Goal: Task Accomplishment & Management: Manage account settings

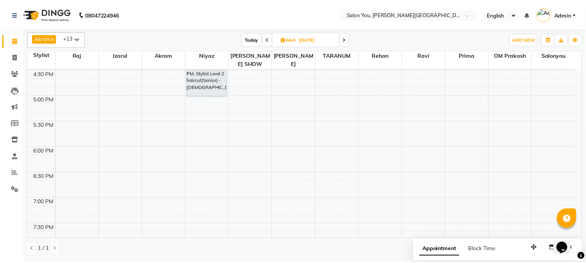
scroll to position [494, 0]
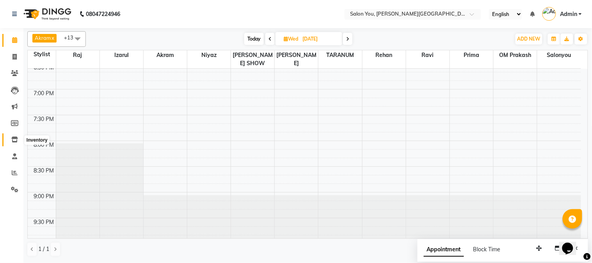
click at [13, 138] on icon at bounding box center [14, 140] width 7 height 6
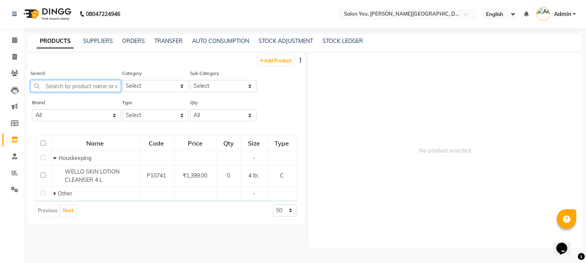
click at [64, 87] on input "text" at bounding box center [75, 86] width 91 height 12
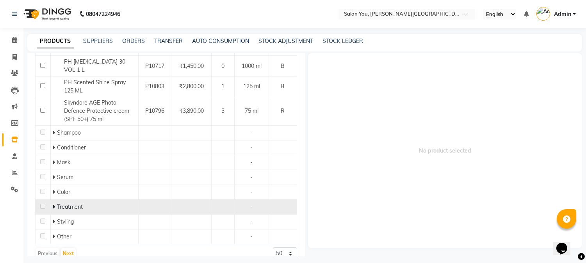
scroll to position [169, 0]
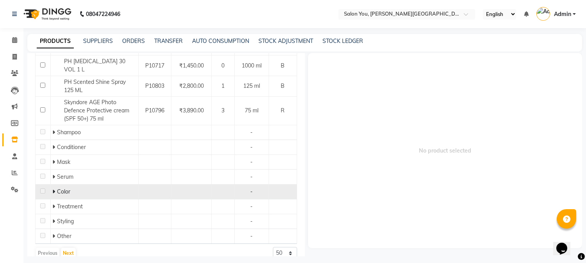
click at [56, 188] on span at bounding box center [54, 191] width 5 height 7
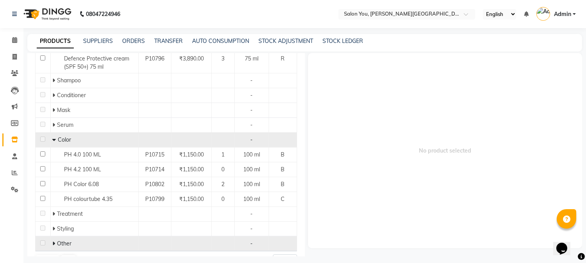
scroll to position [229, 0]
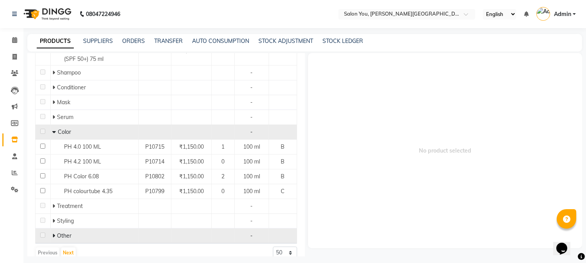
click at [52, 233] on icon at bounding box center [53, 235] width 3 height 5
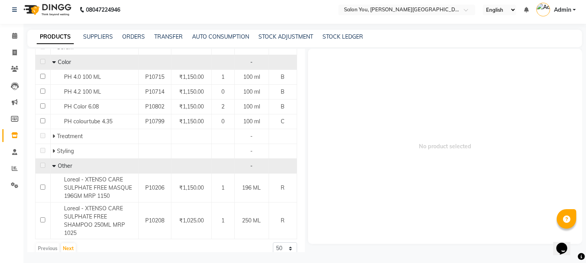
scroll to position [5, 0]
click at [65, 243] on button "Next" at bounding box center [68, 248] width 15 height 11
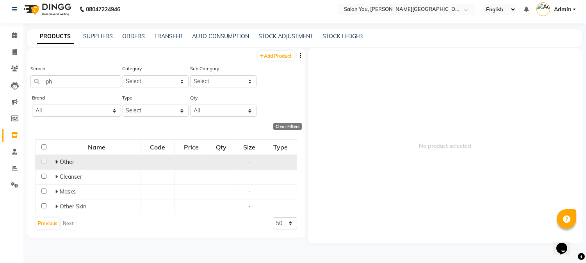
scroll to position [0, 0]
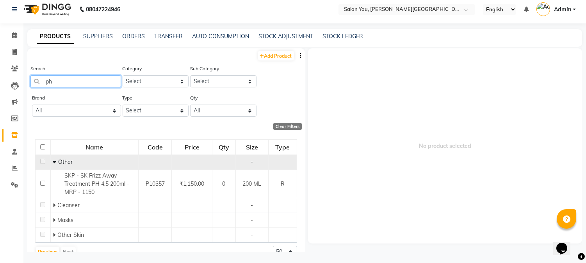
click at [92, 86] on input "ph" at bounding box center [75, 81] width 91 height 12
type input "p"
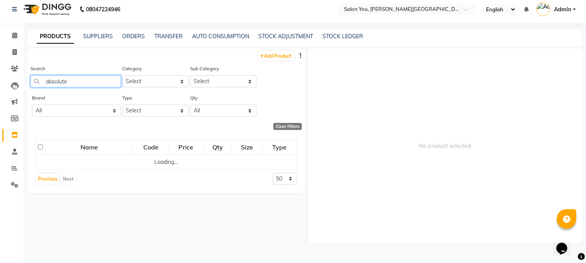
click at [92, 82] on input "absolute" at bounding box center [75, 81] width 91 height 12
type input "a"
type input "b"
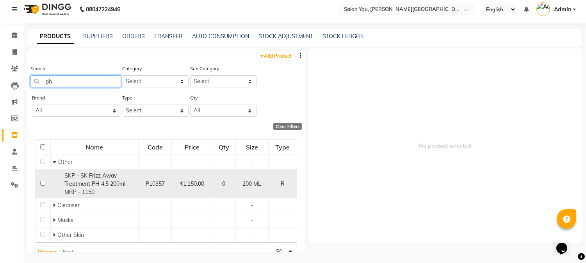
scroll to position [14, 0]
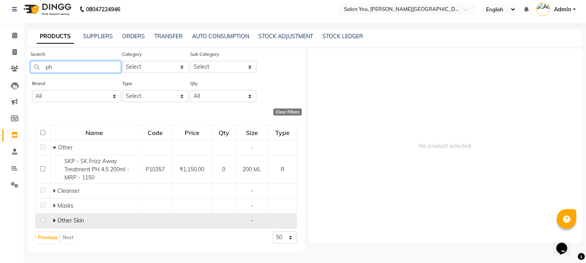
type input "ph"
click at [54, 220] on icon at bounding box center [54, 220] width 3 height 5
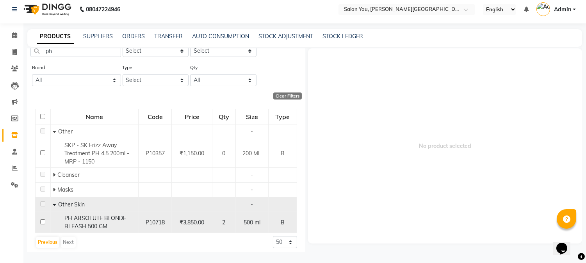
scroll to position [36, 0]
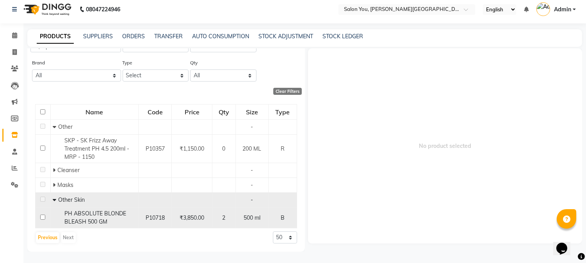
click at [109, 219] on div "PH ABSOLUTE BLONDE BLEASH 500 GM" at bounding box center [95, 218] width 84 height 16
select select
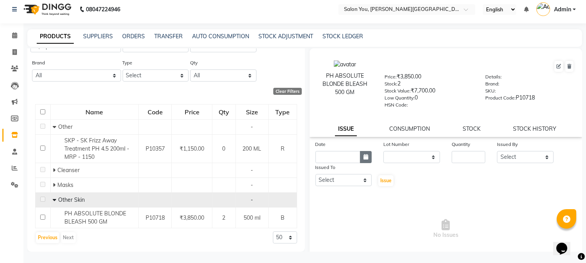
drag, startPoint x: 361, startPoint y: 153, endPoint x: 361, endPoint y: 163, distance: 10.5
click at [361, 154] on button "button" at bounding box center [366, 157] width 12 height 12
select select "9"
select select "2025"
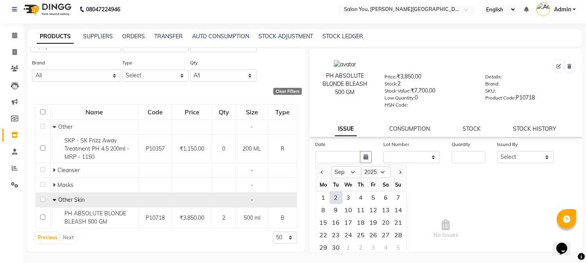
click at [336, 194] on div "2" at bounding box center [336, 197] width 12 height 12
type input "02-09-2025"
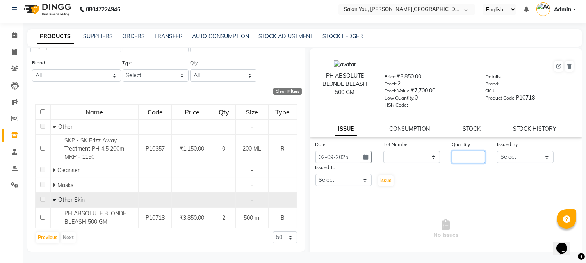
click at [470, 157] on input "number" at bounding box center [468, 157] width 34 height 12
type input "1"
click at [524, 160] on select "Select Akram Auditor [PERSON_NAME] [PERSON_NAME] [PERSON_NAME] prima [PERSON_NA…" at bounding box center [525, 157] width 57 height 12
select select "83062"
click at [497, 151] on select "Select Akram Auditor [PERSON_NAME] [PERSON_NAME] [PERSON_NAME] prima [PERSON_NA…" at bounding box center [525, 157] width 57 height 12
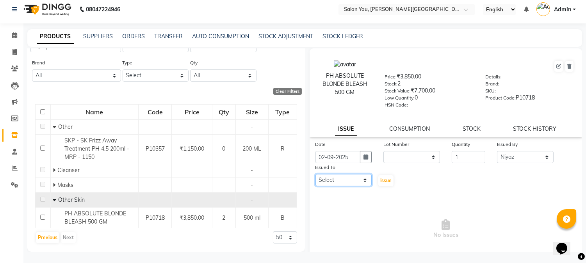
click at [363, 182] on select "Select Akram Auditor [PERSON_NAME] [PERSON_NAME] [PERSON_NAME] prima [PERSON_NA…" at bounding box center [343, 180] width 57 height 12
select select "83062"
click at [315, 174] on select "Select Akram Auditor [PERSON_NAME] [PERSON_NAME] [PERSON_NAME] prima [PERSON_NA…" at bounding box center [343, 180] width 57 height 12
click at [386, 181] on span "Issue" at bounding box center [385, 181] width 11 height 6
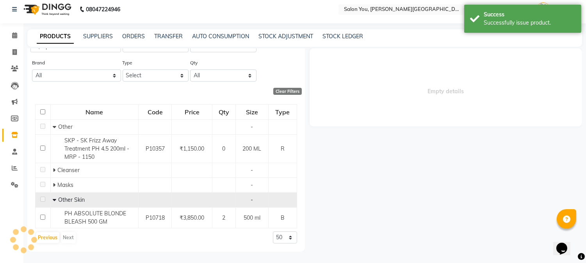
select select
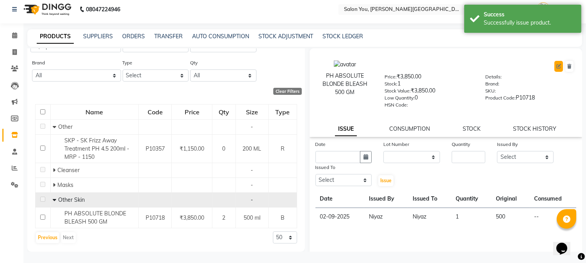
click at [556, 64] on icon at bounding box center [558, 66] width 5 height 5
select select "true"
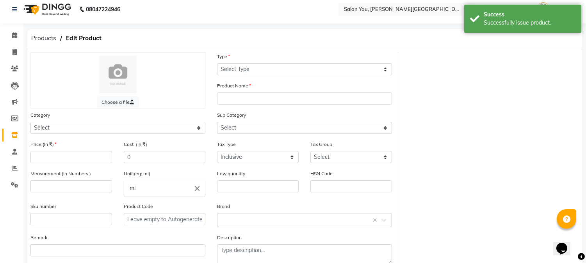
select select "B"
type input "PH ABSOLUTE BLONDE BLEASH 500 GM"
select select
type input "3850"
type input "500"
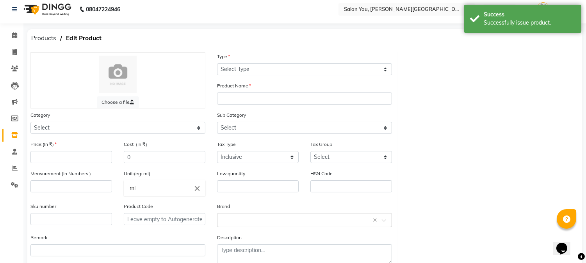
type input "0"
type input "P10718"
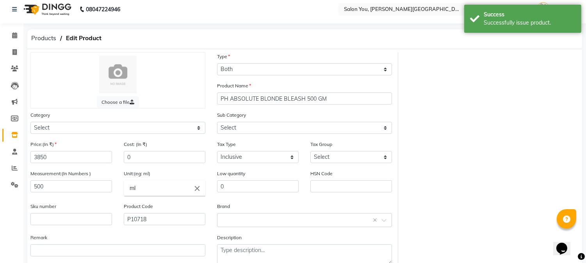
select select "765501150"
select select "765501165"
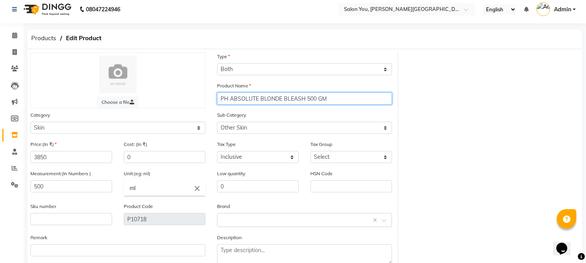
click at [300, 98] on input "PH ABSOLUTE BLONDE BLEASH 500 GM" at bounding box center [304, 98] width 175 height 12
type input "PH ABSOLUTE BLONDE BLEACH 500 GM"
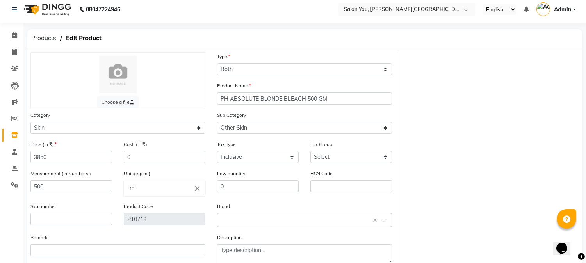
click at [447, 123] on div "Choose a file Type Select Type Both Retail Consumable Product Name PH ABSOLUTE …" at bounding box center [305, 161] width 560 height 219
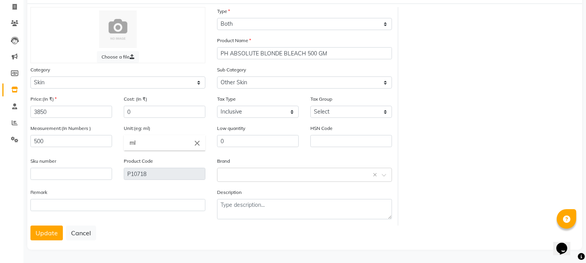
click at [36, 235] on button "Update" at bounding box center [46, 233] width 32 height 15
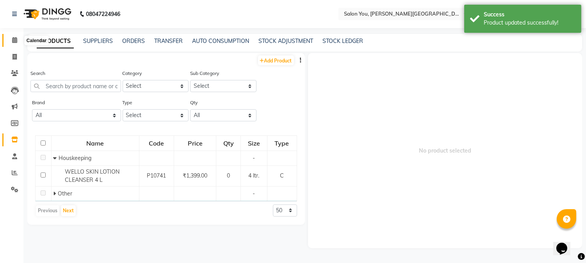
click at [14, 40] on icon at bounding box center [14, 40] width 5 height 6
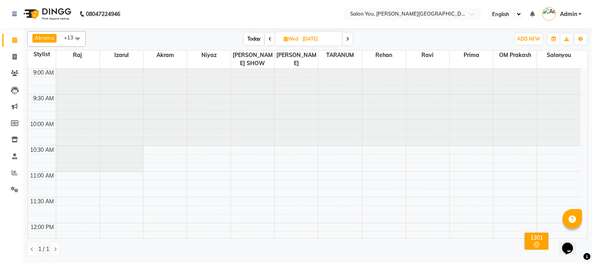
scroll to position [260, 0]
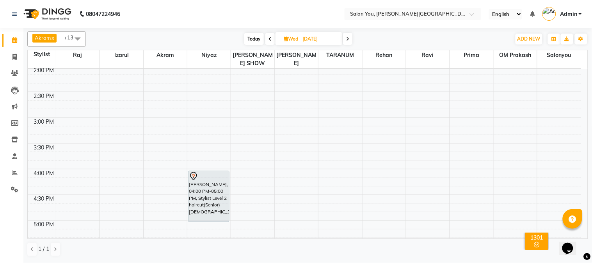
click at [249, 37] on span "Today" at bounding box center [254, 39] width 20 height 12
type input "02-09-2025"
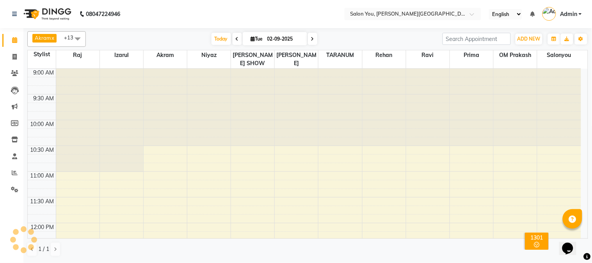
scroll to position [362, 0]
